Goal: Information Seeking & Learning: Learn about a topic

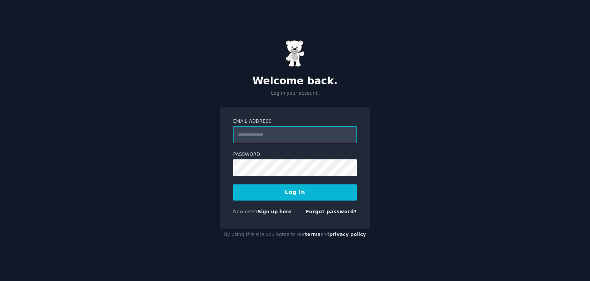
type input "**********"
click at [285, 199] on button "Log In" at bounding box center [295, 192] width 124 height 16
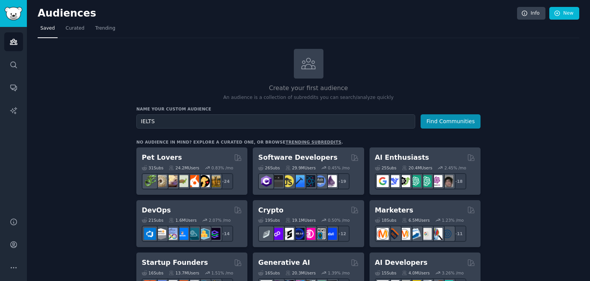
type input "IELTS"
click at [421, 114] on button "Find Communities" at bounding box center [451, 121] width 60 height 14
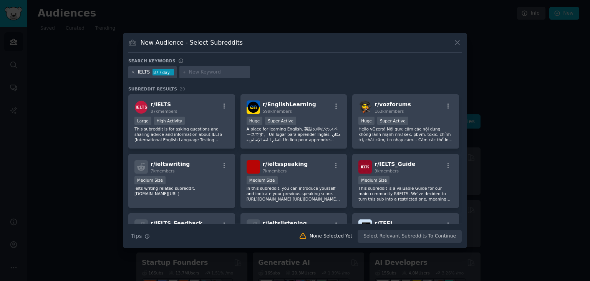
click at [457, 42] on icon at bounding box center [458, 42] width 4 height 4
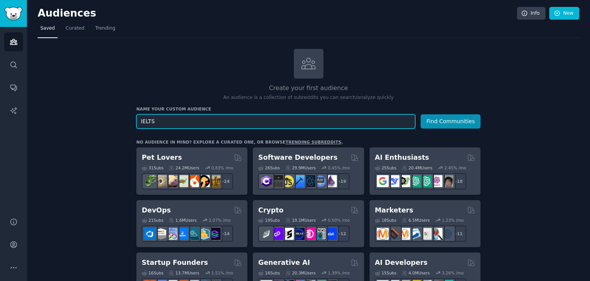
type input "IELTS"
click at [421, 114] on button "Find Communities" at bounding box center [451, 121] width 60 height 14
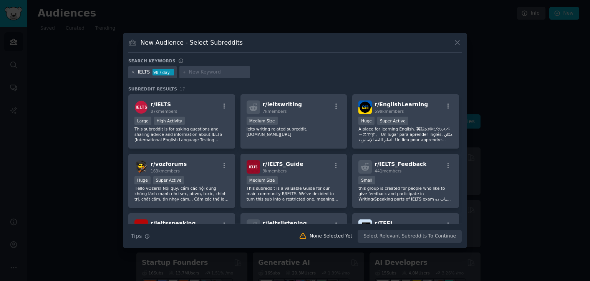
click at [181, 70] on div at bounding box center [215, 72] width 71 height 12
click at [183, 71] on icon at bounding box center [184, 72] width 4 height 4
click at [200, 72] on input "text" at bounding box center [218, 72] width 58 height 7
type input "vocabulary"
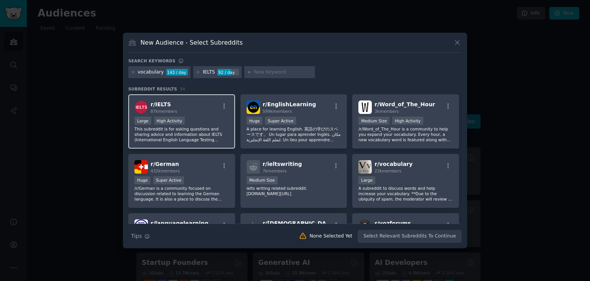
click at [194, 102] on div "r/ IELTS 87k members" at bounding box center [182, 106] width 95 height 13
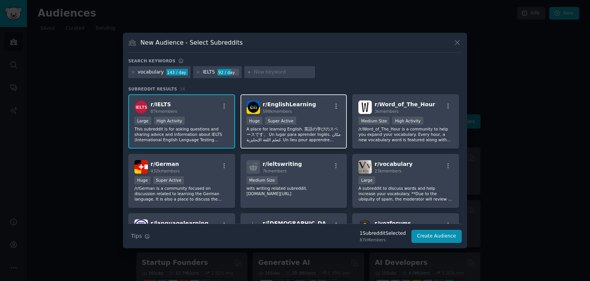
click at [284, 106] on span "r/ EnglishLearning" at bounding box center [289, 104] width 53 height 6
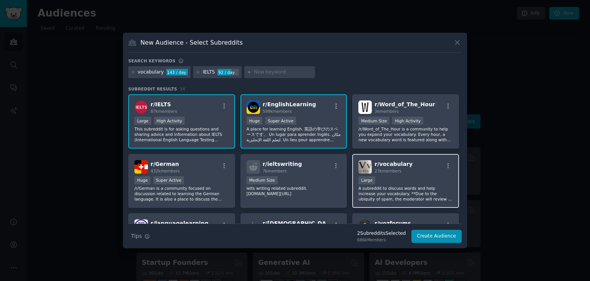
click at [400, 192] on p "A subreddit to discuss words and help increase your vocabulary. **Due to the ub…" at bounding box center [406, 193] width 95 height 16
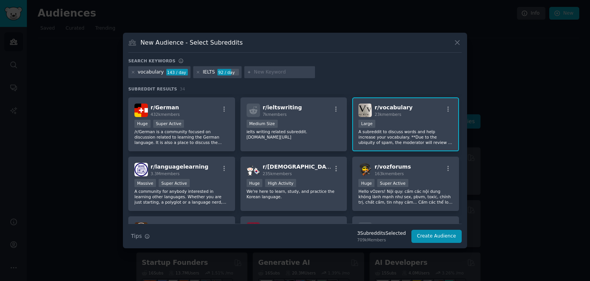
scroll to position [57, 0]
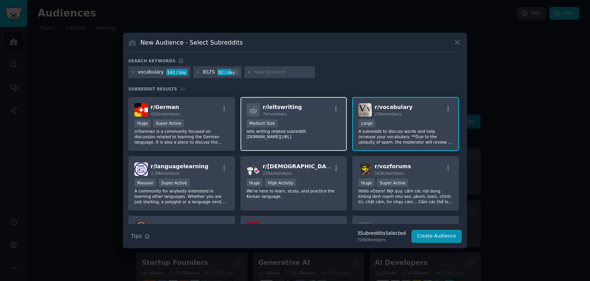
click at [284, 124] on div "Medium Size" at bounding box center [294, 124] width 95 height 10
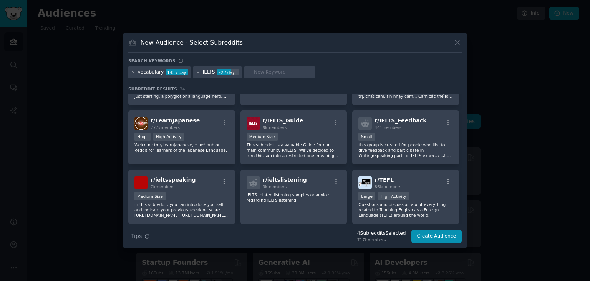
scroll to position [163, 0]
click at [284, 124] on div "9k members" at bounding box center [283, 126] width 41 height 5
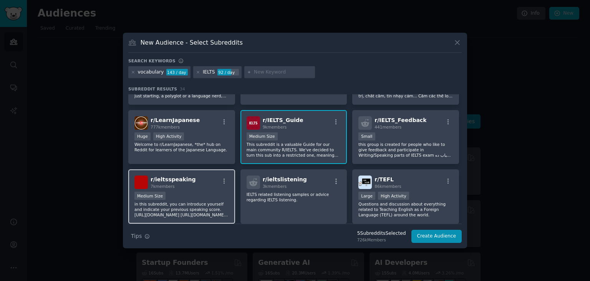
click at [168, 201] on p "in this subreddit, you can introduce yourself and indicate your previous speaki…" at bounding box center [182, 209] width 95 height 16
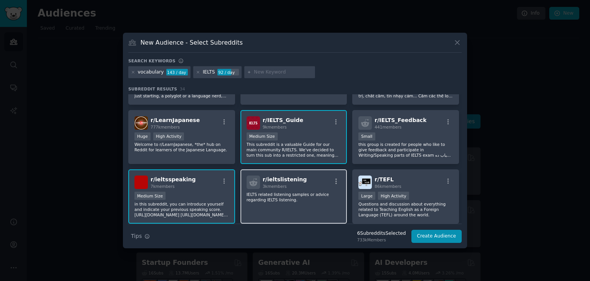
click at [314, 179] on div "r/ ieltslistening 3k members" at bounding box center [294, 181] width 95 height 13
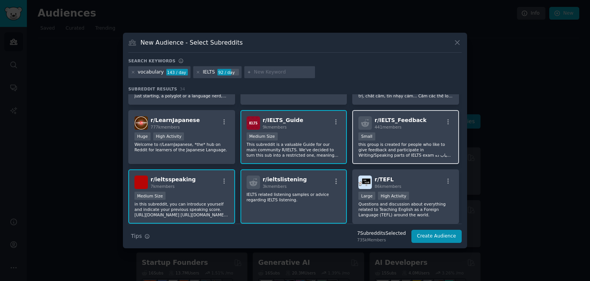
click at [393, 121] on span "r/ IELTS_Feedback" at bounding box center [401, 120] width 52 height 6
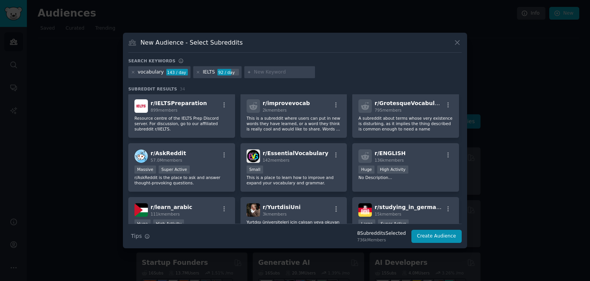
scroll to position [298, 0]
click at [269, 168] on div "Small" at bounding box center [294, 171] width 95 height 10
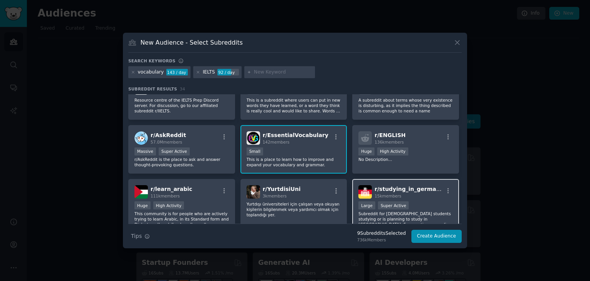
scroll to position [315, 0]
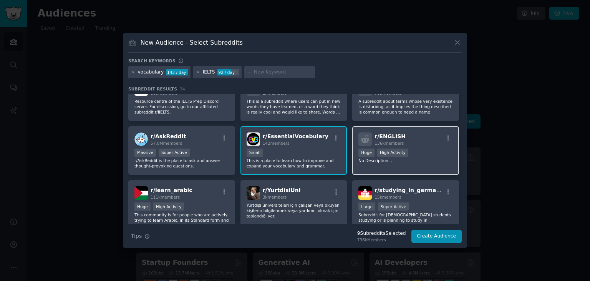
click at [406, 142] on div "r/ ENGLISH 136k members" at bounding box center [406, 138] width 95 height 13
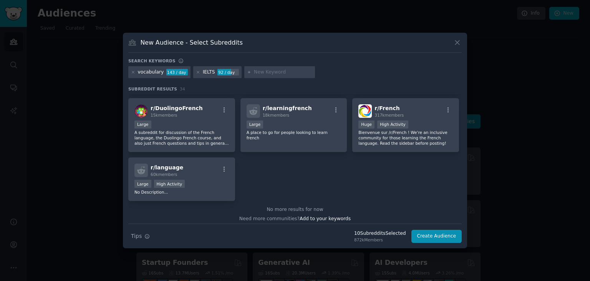
scroll to position [575, 0]
click at [431, 237] on button "Create Audience" at bounding box center [437, 235] width 51 height 13
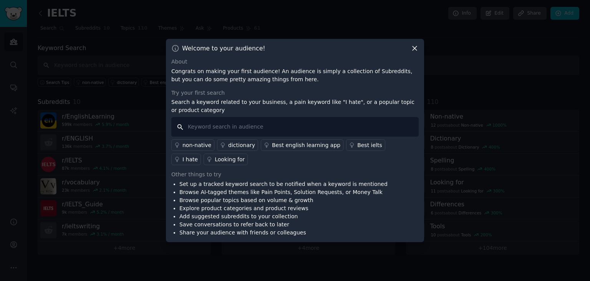
click at [293, 131] on input "text" at bounding box center [295, 127] width 248 height 20
click at [228, 144] on div "dictionary" at bounding box center [241, 145] width 27 height 8
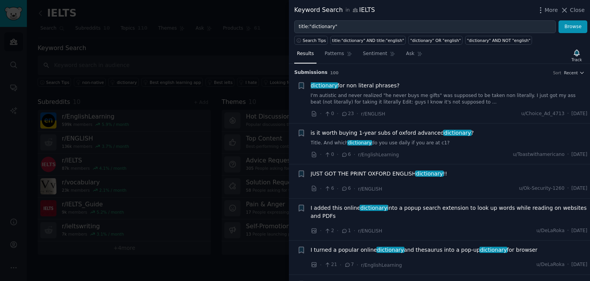
click at [320, 141] on link "Title. And which dictionary do you use daily if you are at c1?" at bounding box center [449, 143] width 277 height 7
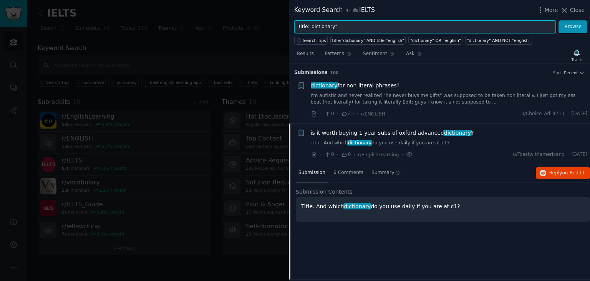
click at [343, 25] on input "title:"dictionary"" at bounding box center [425, 26] width 262 height 13
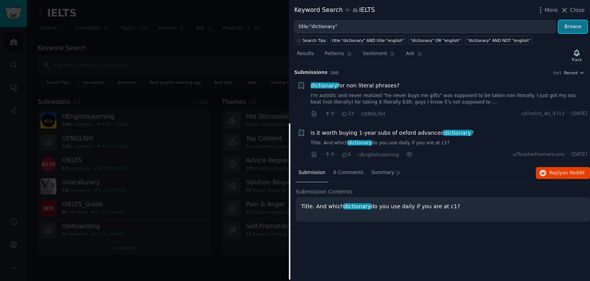
click at [580, 27] on button "Browse" at bounding box center [573, 26] width 29 height 13
click at [431, 208] on p "Title. And which dictionary do you use daily if you are at c1?" at bounding box center [443, 206] width 284 height 8
click at [508, 152] on div "· 0 · 6 · r/EnglishLearning · u/Toastwithamericano · Fri 8/1/2025" at bounding box center [449, 154] width 277 height 8
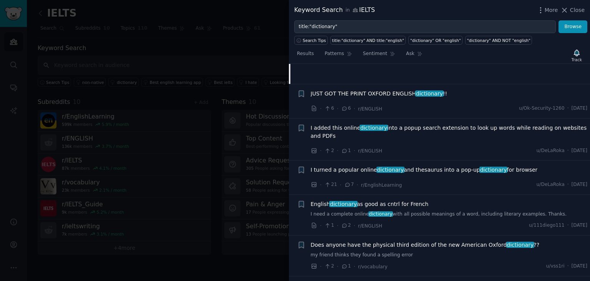
scroll to position [195, 0]
click at [421, 132] on span "I added this online dictionary into a popup search extension to look up words w…" at bounding box center [449, 132] width 277 height 16
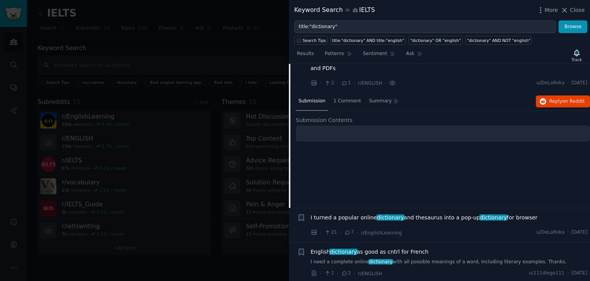
scroll to position [134, 0]
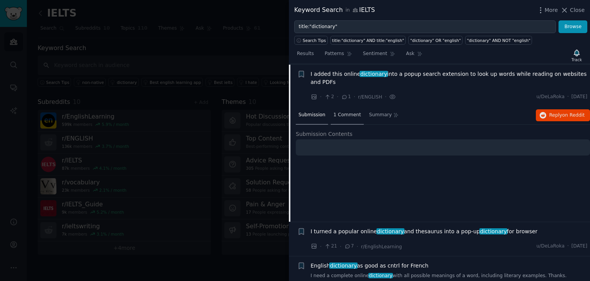
click at [334, 116] on span "1 Comment" at bounding box center [348, 114] width 28 height 7
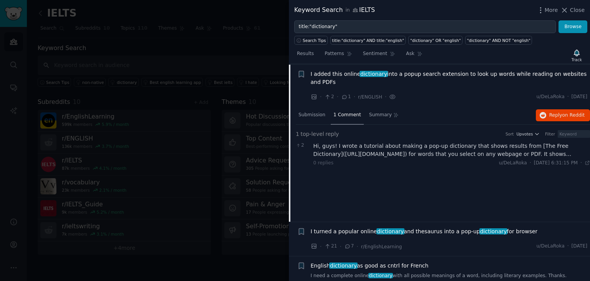
click at [574, 154] on div "Hi, guys! I wrote a tutorial about making a pop-up dictionary that shows result…" at bounding box center [452, 150] width 277 height 16
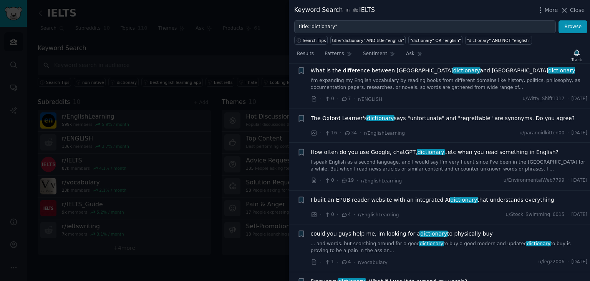
scroll to position [462, 0]
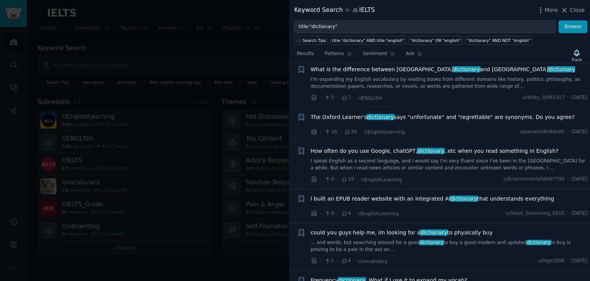
click at [434, 171] on link "I speak English as a second language, and I would say I'm very fluent since I'v…" at bounding box center [449, 164] width 277 height 13
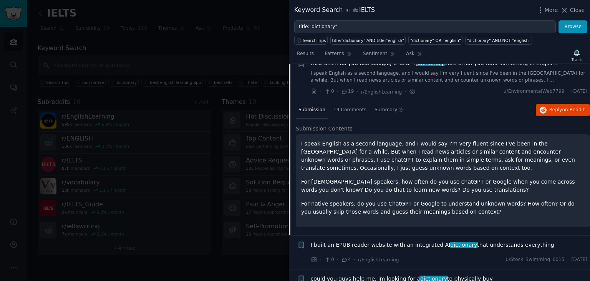
scroll to position [409, 0]
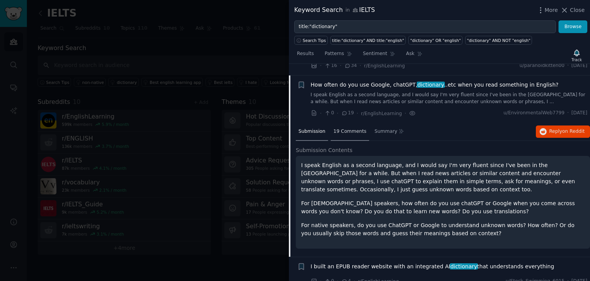
click at [352, 128] on span "19 Comments" at bounding box center [350, 131] width 33 height 7
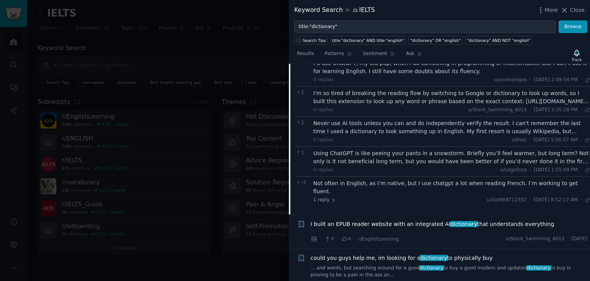
scroll to position [538, 2]
